Goal: Navigation & Orientation: Find specific page/section

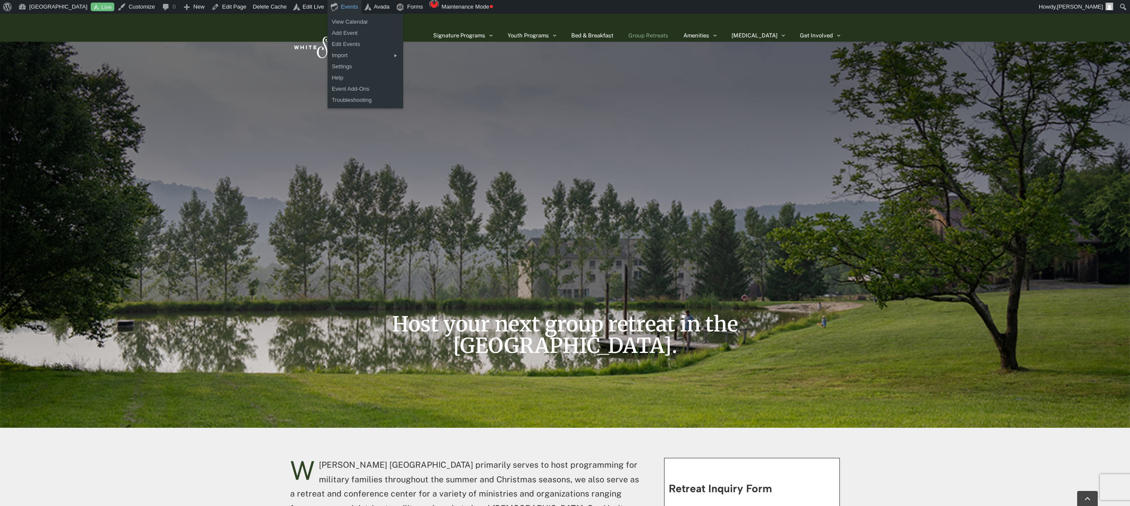
scroll to position [804, 0]
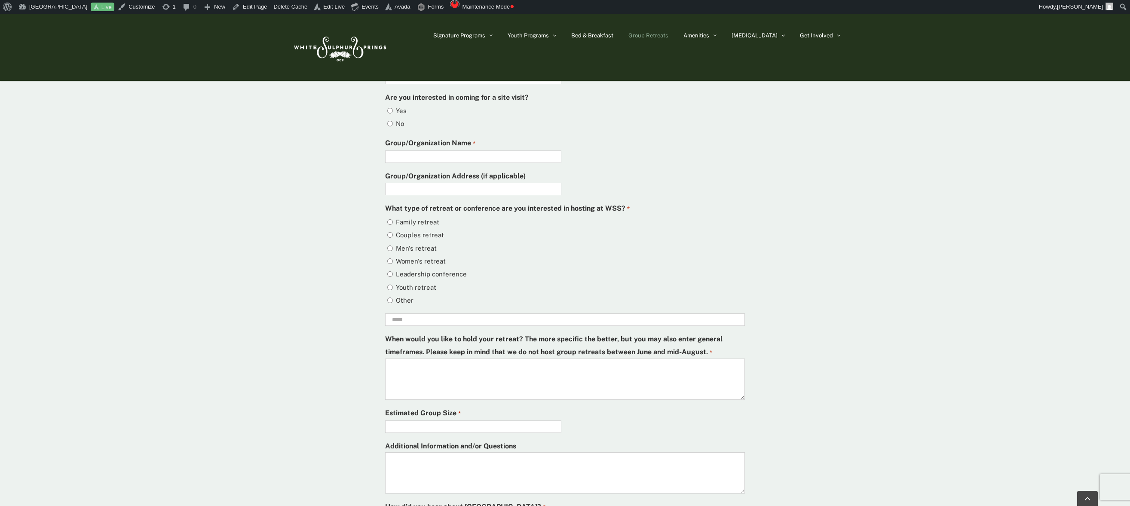
scroll to position [2270, 0]
